Goal: Information Seeking & Learning: Understand process/instructions

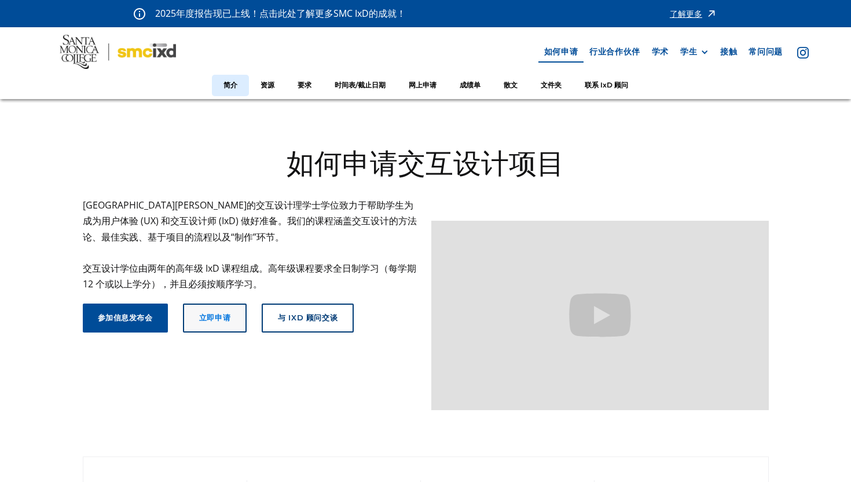
click at [207, 320] on font "立即申请" at bounding box center [214, 317] width 31 height 9
click at [298, 325] on link "与 ixd 顾问交谈" at bounding box center [308, 317] width 92 height 29
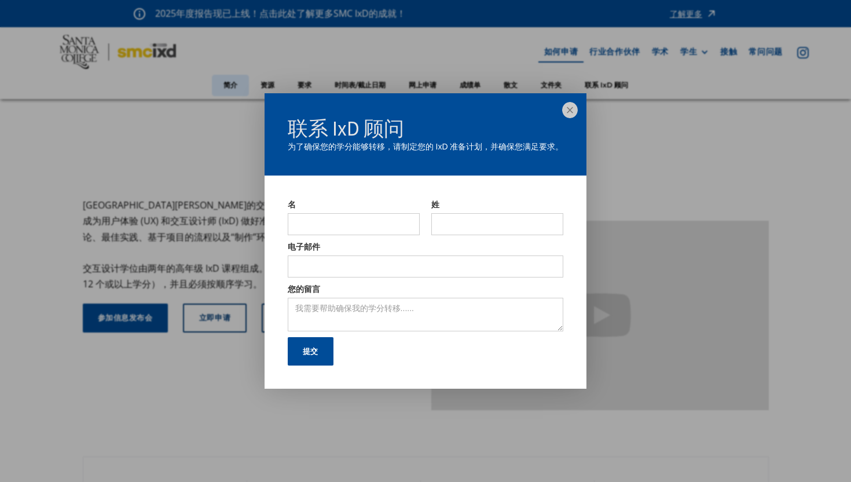
click at [570, 107] on img at bounding box center [570, 110] width 16 height 16
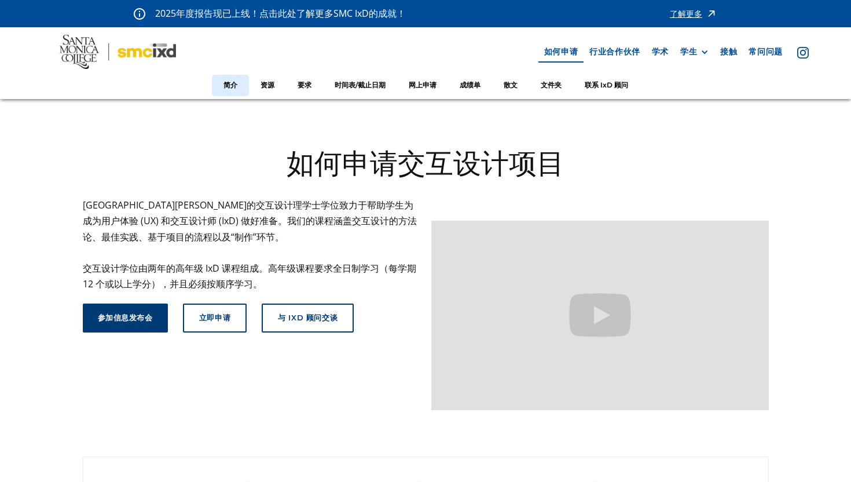
click at [147, 316] on font "参加信息发布会" at bounding box center [125, 317] width 55 height 9
click at [274, 86] on link "资源" at bounding box center [267, 85] width 37 height 21
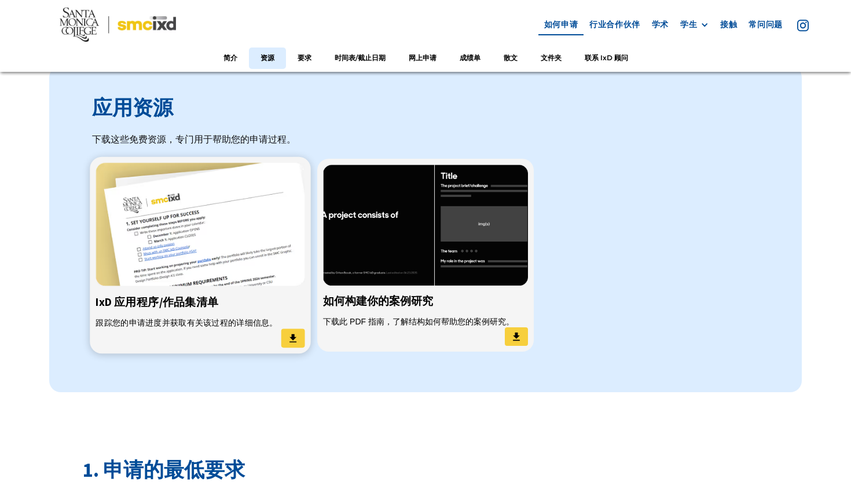
scroll to position [897, 0]
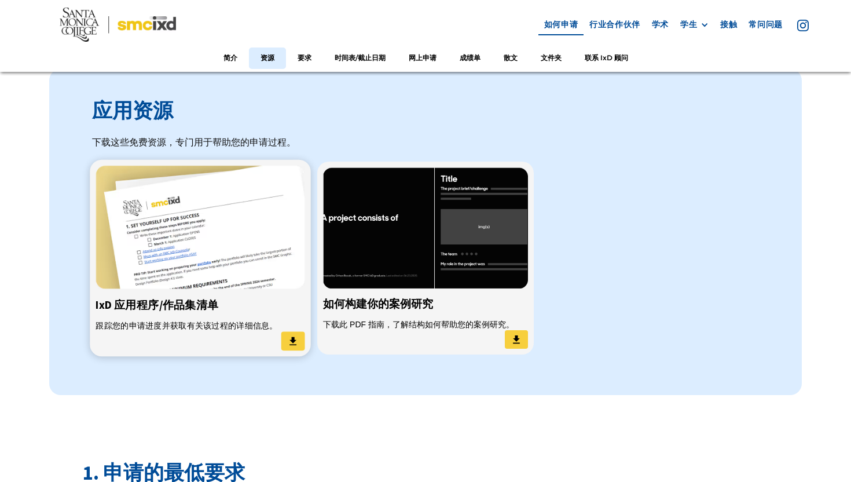
click at [247, 219] on img at bounding box center [200, 227] width 209 height 123
